Goal: Task Accomplishment & Management: Use online tool/utility

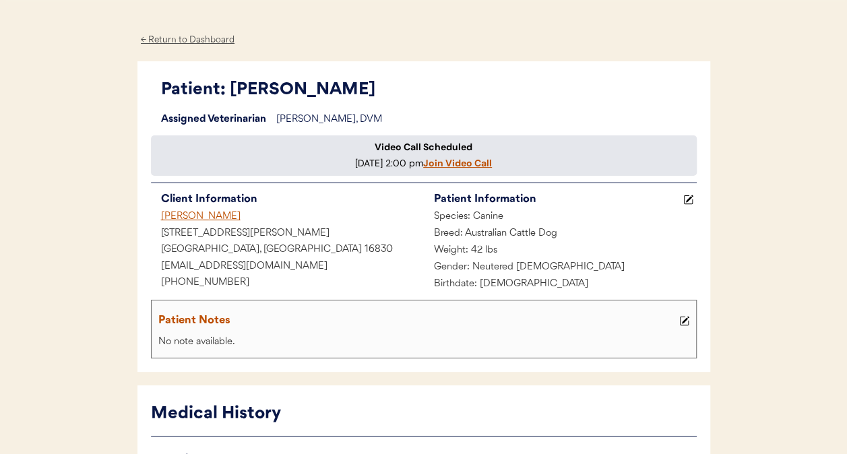
scroll to position [38, 0]
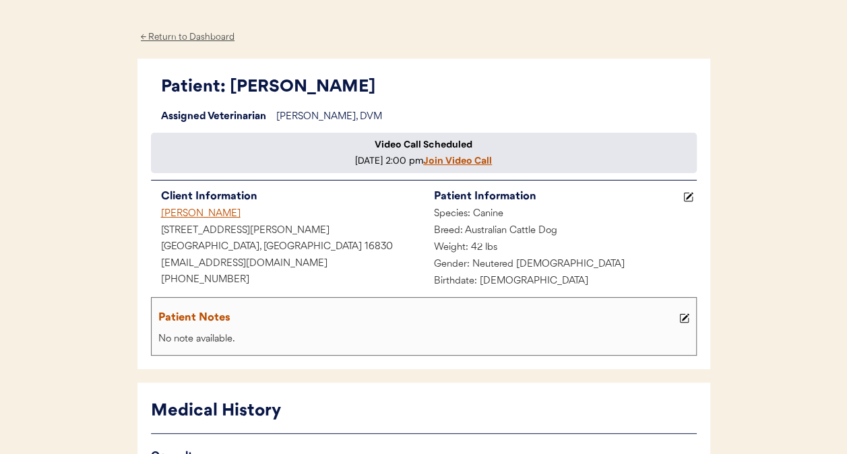
click at [318, 174] on div "Video Call Scheduled [DATE] 2:00 pm Join Video Call" at bounding box center [424, 153] width 546 height 41
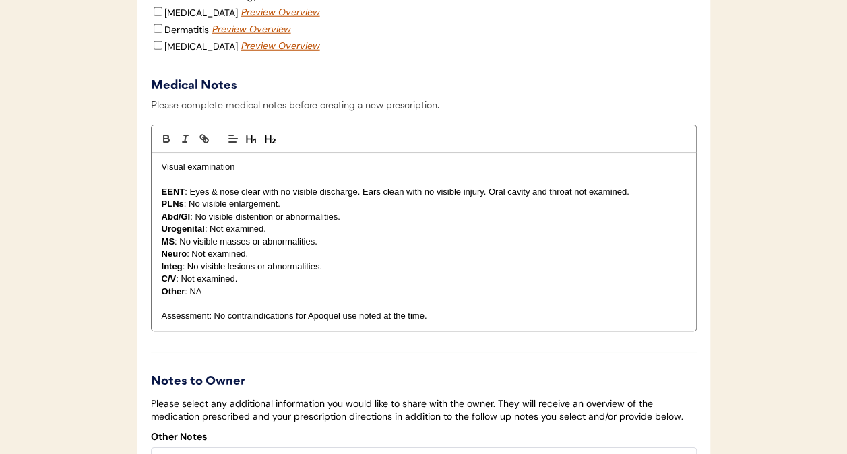
scroll to position [1815, 0]
checkbox input "true"
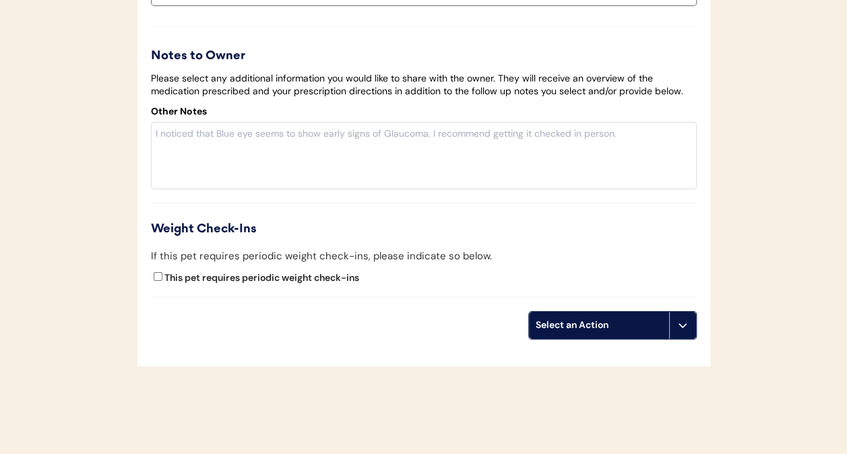
scroll to position [2161, 0]
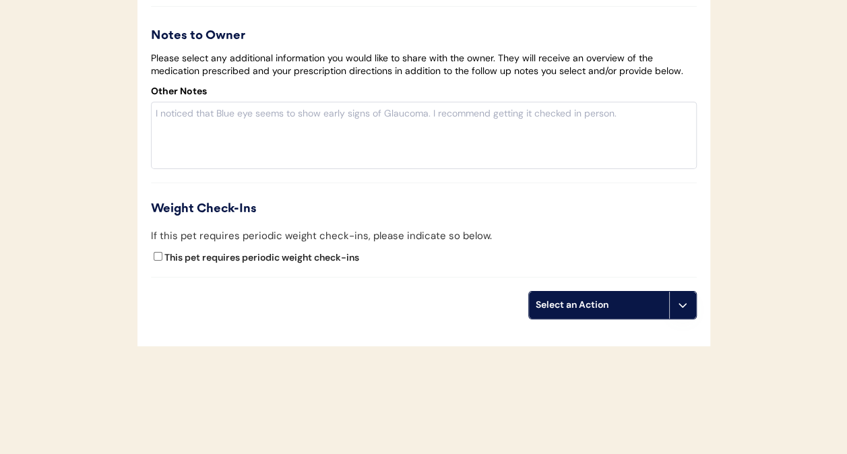
click at [572, 319] on div "Select an Action" at bounding box center [599, 305] width 140 height 27
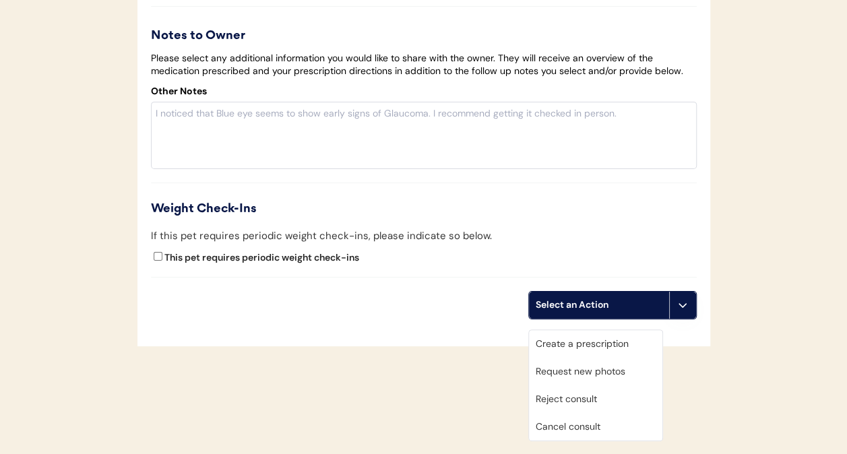
click at [567, 346] on div "Create a prescription" at bounding box center [595, 344] width 133 height 28
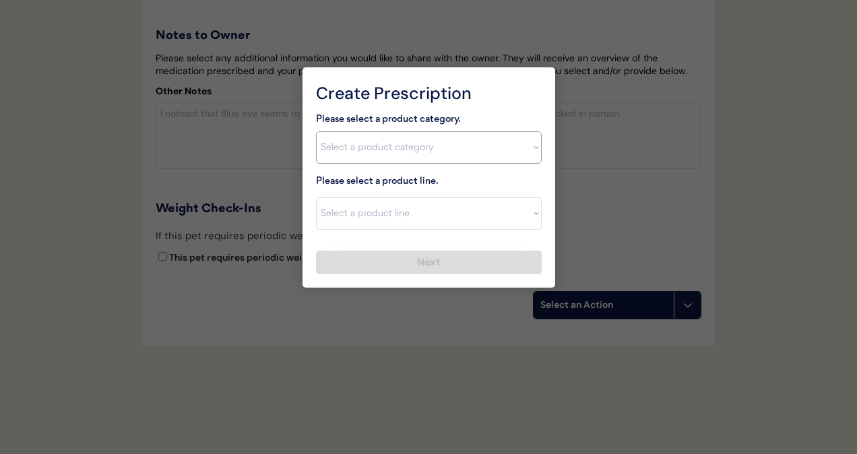
click at [361, 150] on select "Select a product category Allergies Antibiotics Anxiety Combo Parasite Preventi…" at bounding box center [429, 147] width 226 height 32
select select ""allergies""
click at [316, 131] on select "Select a product category Allergies Antibiotics Anxiety Combo Parasite Preventi…" at bounding box center [429, 147] width 226 height 32
click at [369, 142] on select "Select a product category Allergies Antibiotics Anxiety Combo Parasite Preventi…" at bounding box center [429, 147] width 226 height 32
click at [316, 131] on select "Select a product category Allergies Antibiotics Anxiety Combo Parasite Preventi…" at bounding box center [429, 147] width 226 height 32
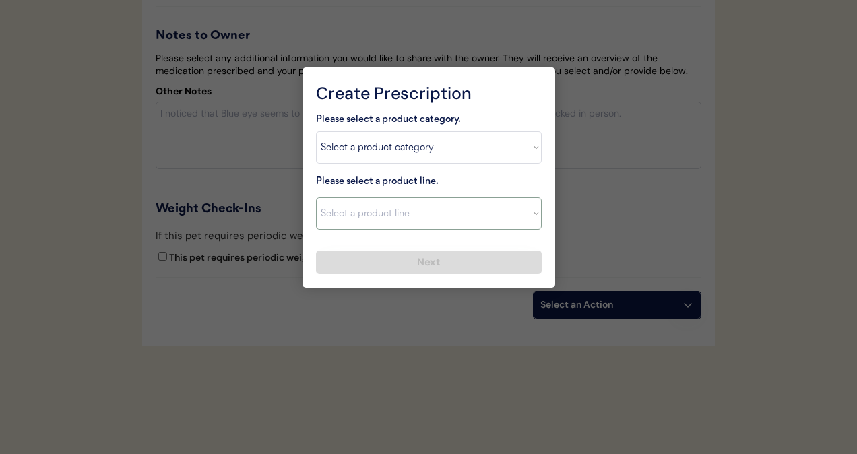
click at [377, 214] on select "Select a product line Apoquel Chewable Tablet Apoquel Tablet Cyclosporine Derma…" at bounding box center [429, 213] width 226 height 32
select select ""Apoquel Chewable Tablet""
click at [316, 197] on select "Select a product line Apoquel Chewable Tablet Apoquel Tablet Cyclosporine Derma…" at bounding box center [429, 213] width 226 height 32
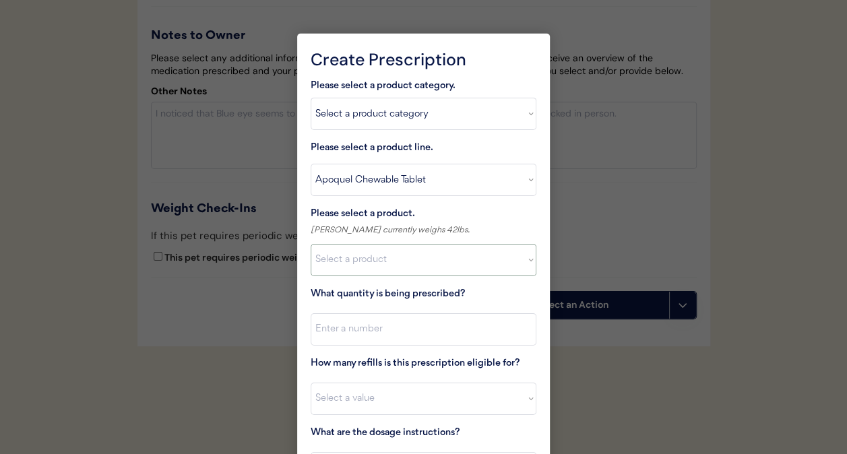
click at [408, 264] on select "Select a product Apoquel Chewable (5.4 mg) Apoquel Chewable (3.6 mg) Apoquel Ch…" at bounding box center [424, 260] width 226 height 32
select select ""1348695171700984260__LOOKUP__1718203052189x696095464048789800""
click at [311, 244] on select "Select a product Apoquel Chewable (5.4 mg) Apoquel Chewable (3.6 mg) Apoquel Ch…" at bounding box center [424, 260] width 226 height 32
click at [419, 333] on input "input" at bounding box center [424, 329] width 226 height 32
type input "30"
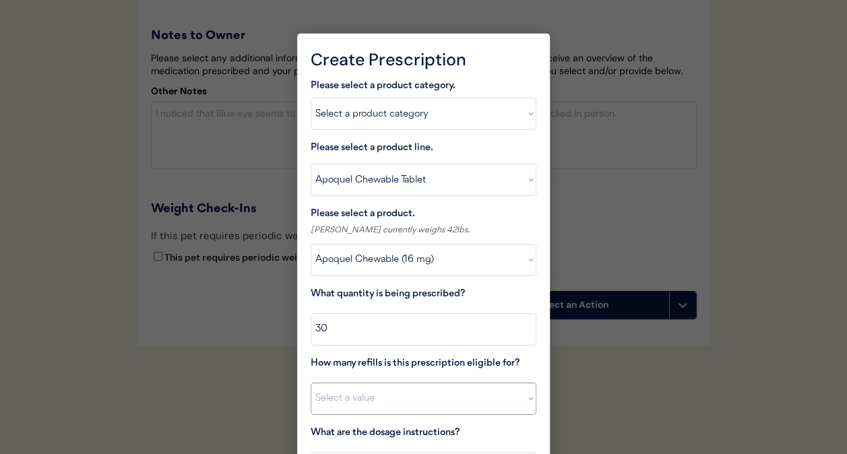
scroll to position [2267, 0]
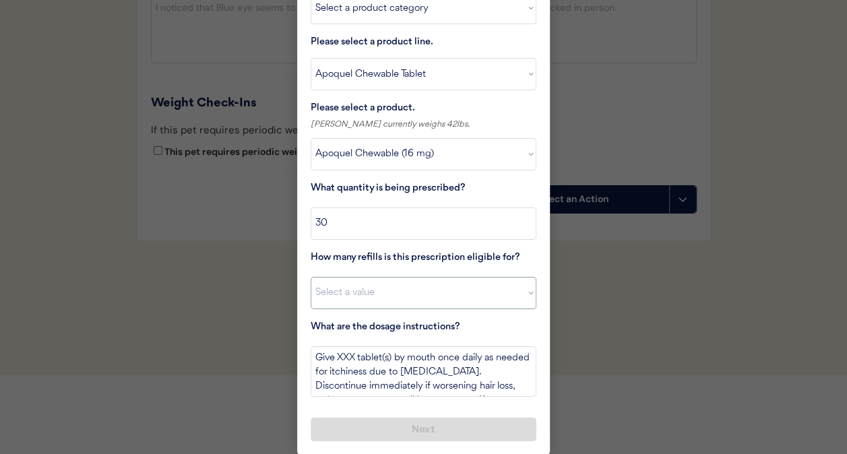
click at [377, 291] on select "Select a value 0 1 2 3 4 5 6 7 8 9 10 11" at bounding box center [424, 293] width 226 height 32
select select "5"
click at [311, 277] on select "Select a value 0 1 2 3 4 5 6 7 8 9 10 11" at bounding box center [424, 293] width 226 height 32
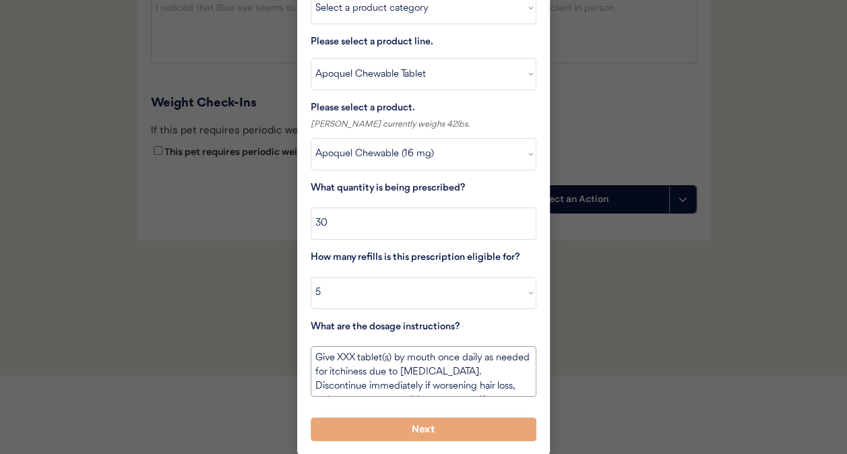
click at [349, 353] on textarea "Give XXX tablet(s) by mouth once daily as needed for itchiness due to allergies…" at bounding box center [424, 371] width 226 height 51
click at [388, 352] on textarea "Give 1/2 tablet(s) by mouth once daily as needed for itchiness due to allergies…" at bounding box center [424, 371] width 226 height 51
click at [427, 355] on textarea "Give 1/2 tablet by mouth once daily as needed for itchiness due to allergies. D…" at bounding box center [424, 371] width 226 height 51
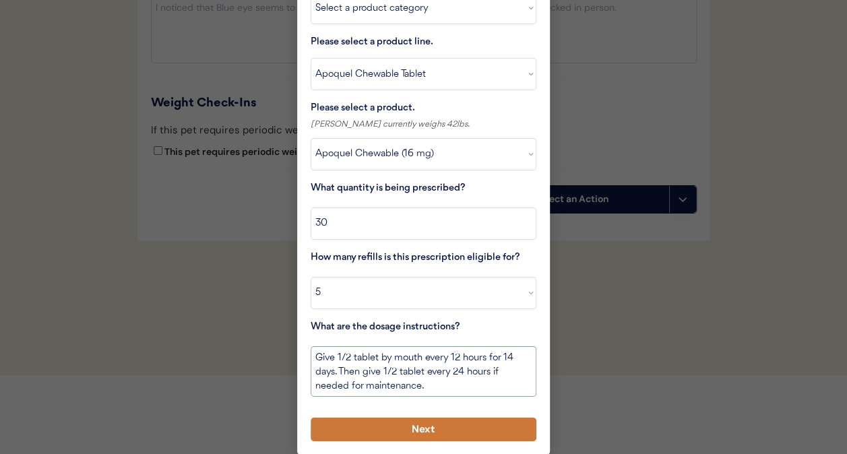
type textarea "Give 1/2 tablet by mouth every 12 hours for 14 days. Then give 1/2 tablet every…"
click at [381, 435] on button "Next" at bounding box center [424, 430] width 226 height 24
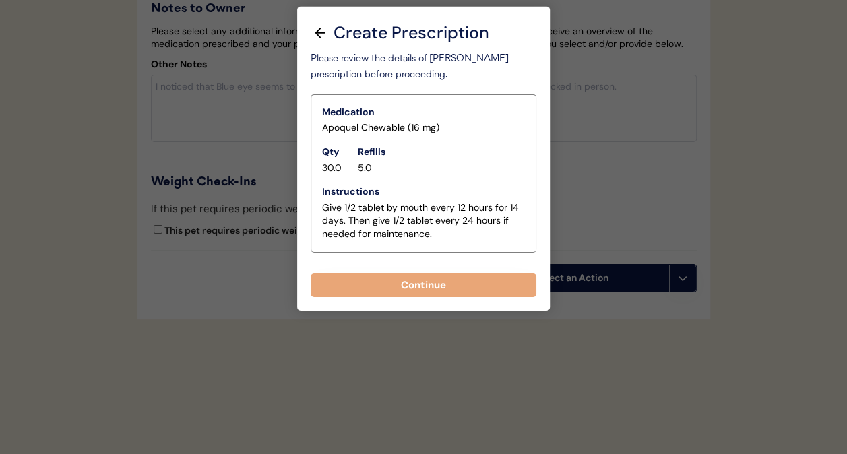
scroll to position [2198, 0]
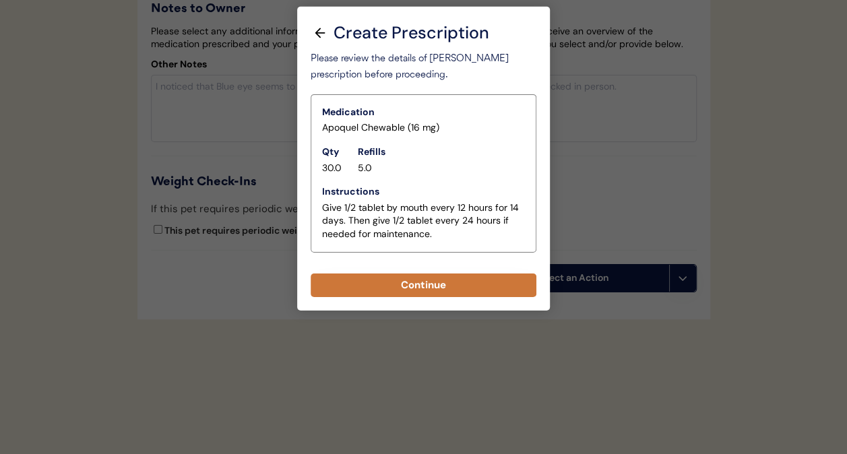
click at [390, 274] on button "Continue" at bounding box center [424, 286] width 226 height 24
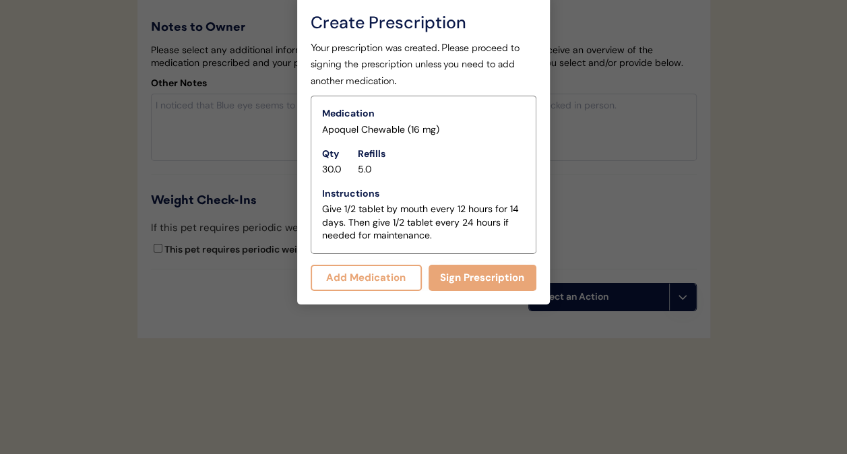
scroll to position [2227, 0]
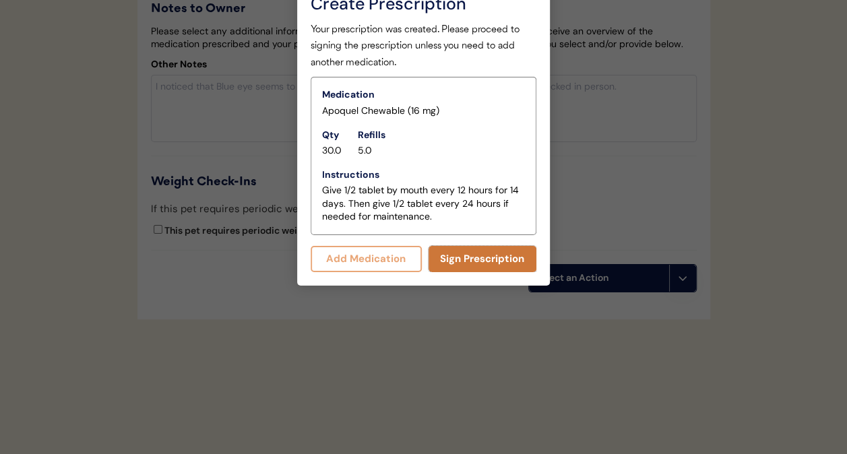
click at [460, 251] on button "Sign Prescription" at bounding box center [483, 259] width 109 height 26
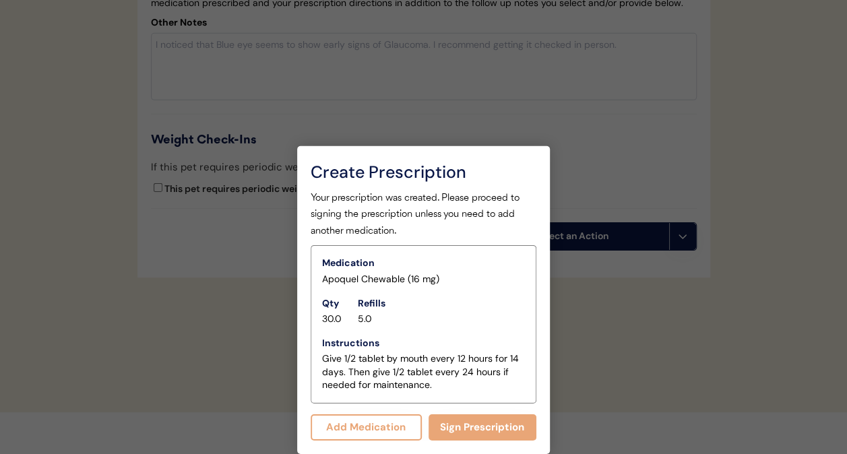
scroll to position [2018, 0]
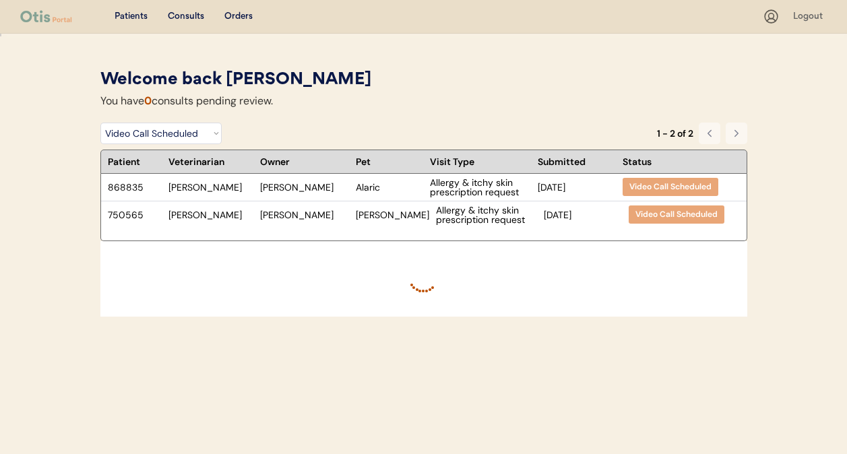
select select ""video_call_scheduled""
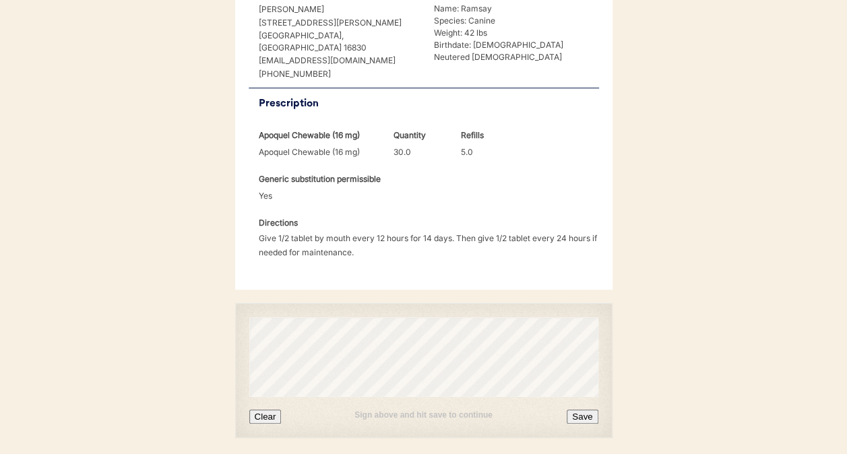
scroll to position [348, 0]
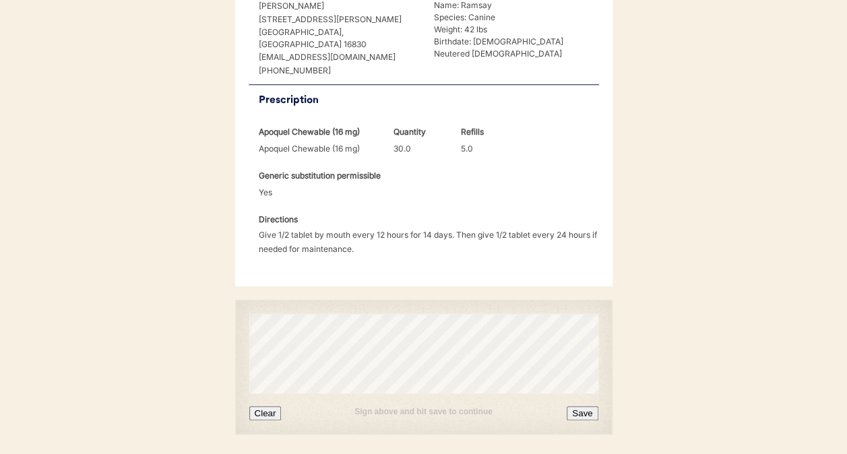
click at [275, 406] on button "Clear" at bounding box center [265, 413] width 32 height 14
click at [577, 406] on button "Save" at bounding box center [582, 413] width 31 height 14
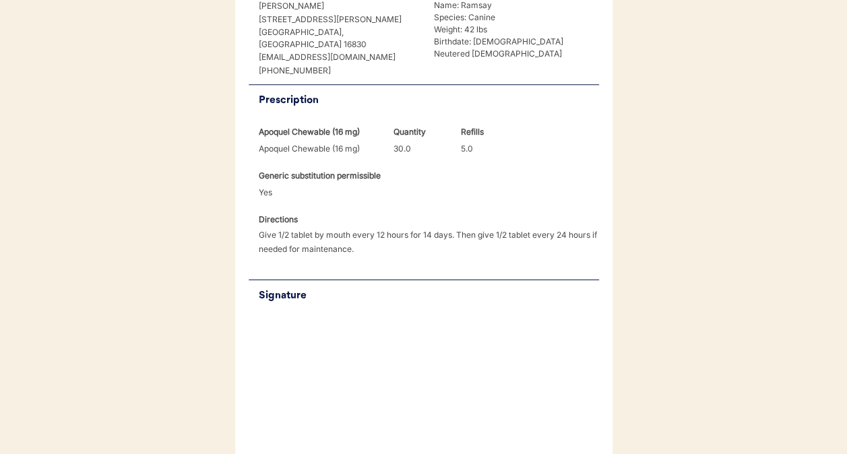
scroll to position [427, 0]
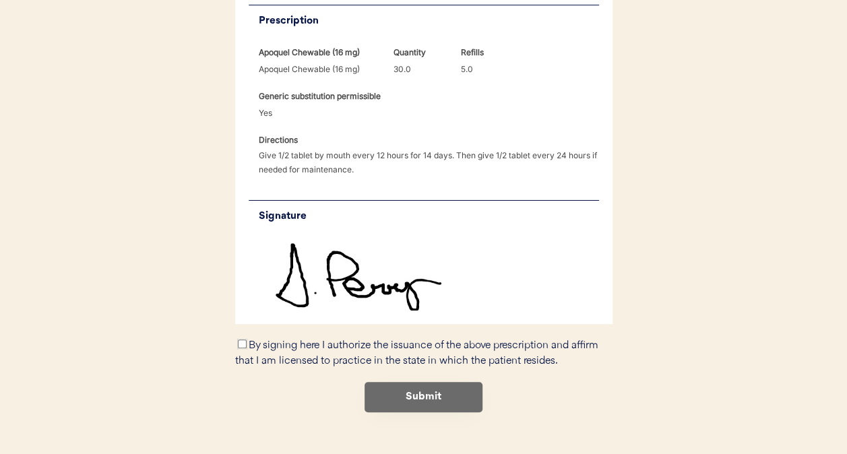
click at [240, 340] on input "By signing here I authorize the issuance of the above prescription and affirm t…" at bounding box center [242, 344] width 9 height 9
checkbox input "true"
click at [407, 382] on button "Submit" at bounding box center [424, 397] width 118 height 30
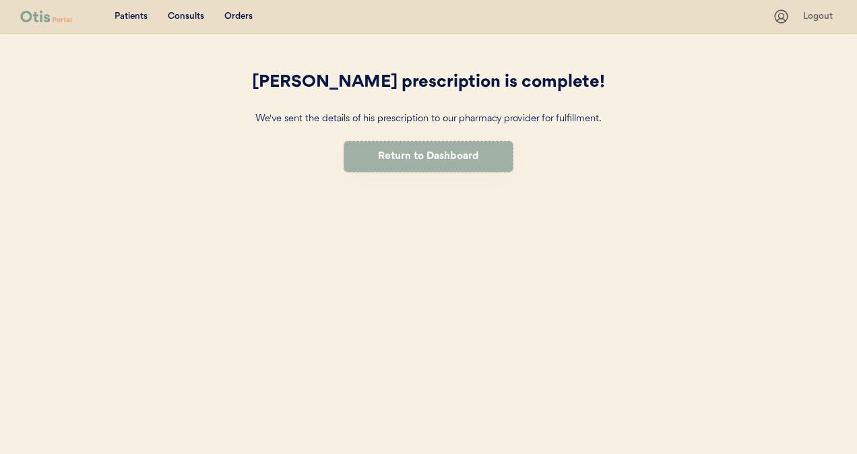
click at [437, 150] on button "Return to Dashboard" at bounding box center [428, 157] width 168 height 30
